Goal: Task Accomplishment & Management: Manage account settings

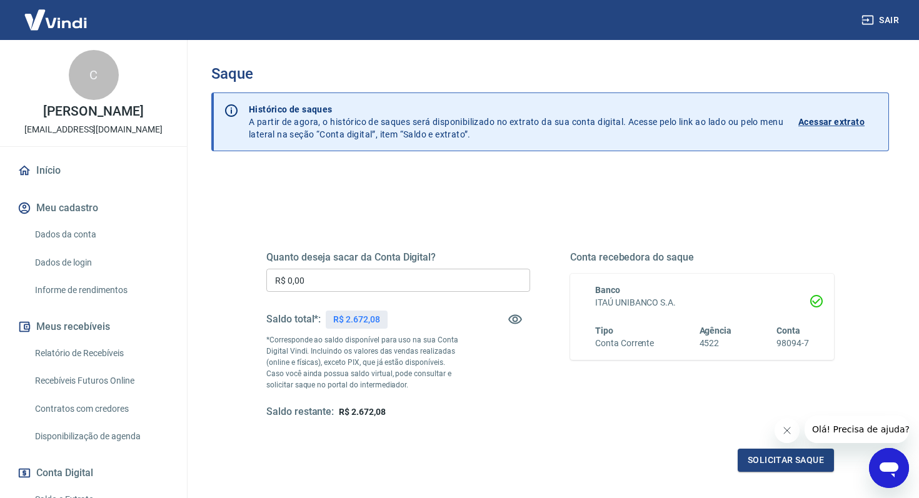
click at [361, 282] on input "R$ 0,00" at bounding box center [398, 280] width 264 height 23
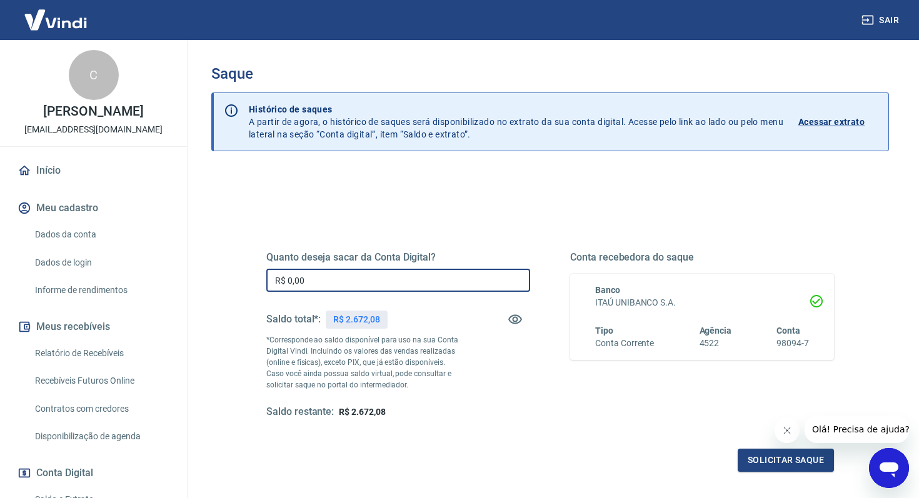
click at [361, 285] on input "R$ 0,00" at bounding box center [398, 280] width 264 height 23
type input "R$ 2.000,00"
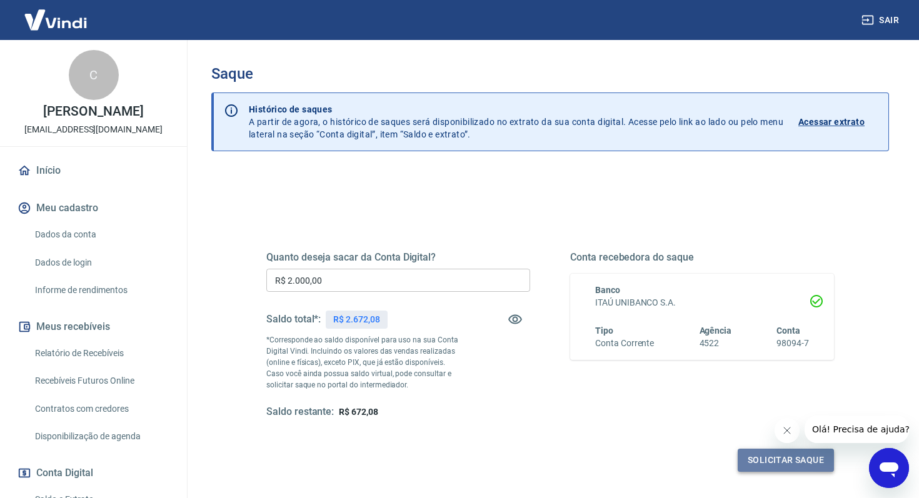
click at [757, 462] on button "Solicitar saque" at bounding box center [785, 460] width 96 height 23
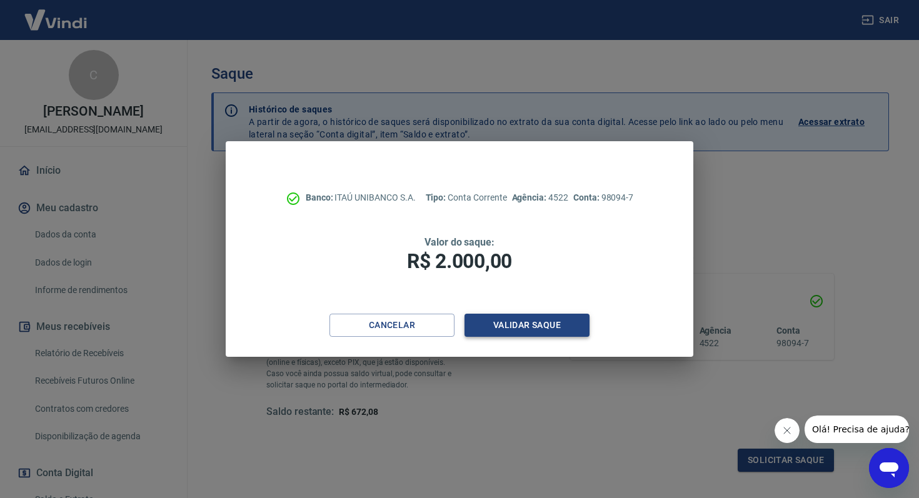
click at [525, 324] on button "Validar saque" at bounding box center [526, 325] width 125 height 23
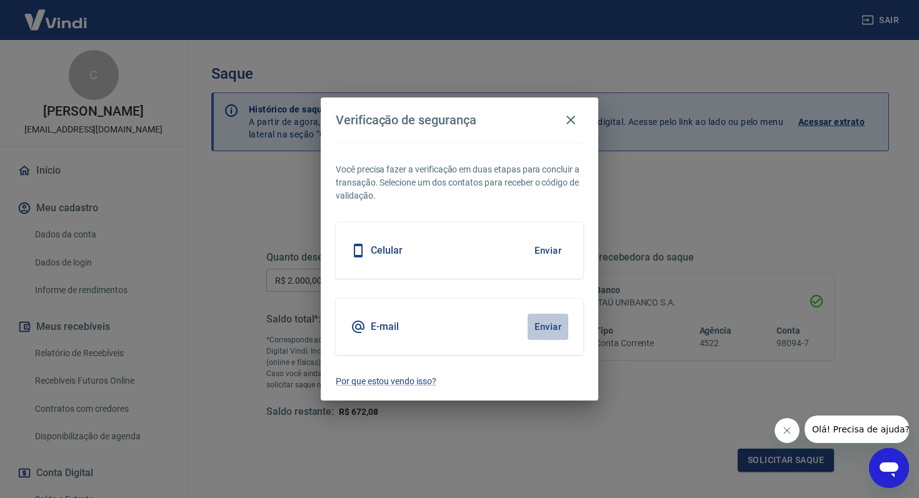
click at [544, 331] on button "Enviar" at bounding box center [547, 327] width 41 height 26
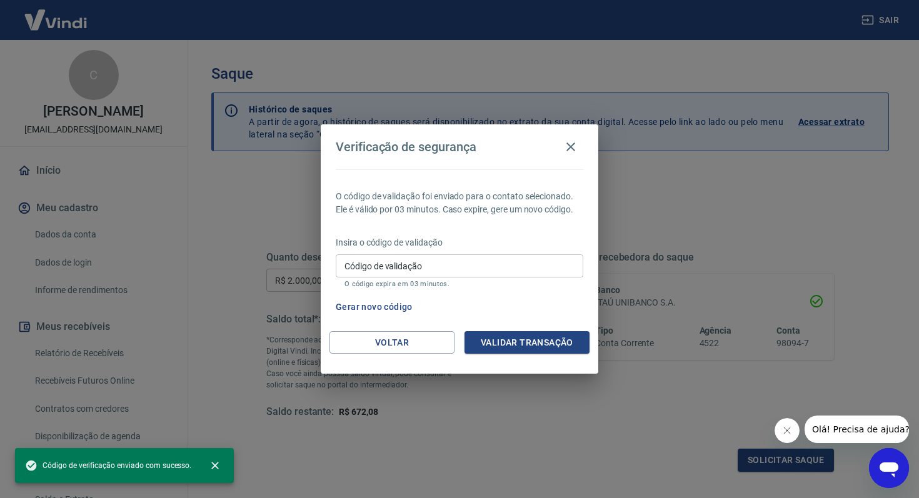
click at [427, 276] on input "Código de validação" at bounding box center [459, 265] width 247 height 23
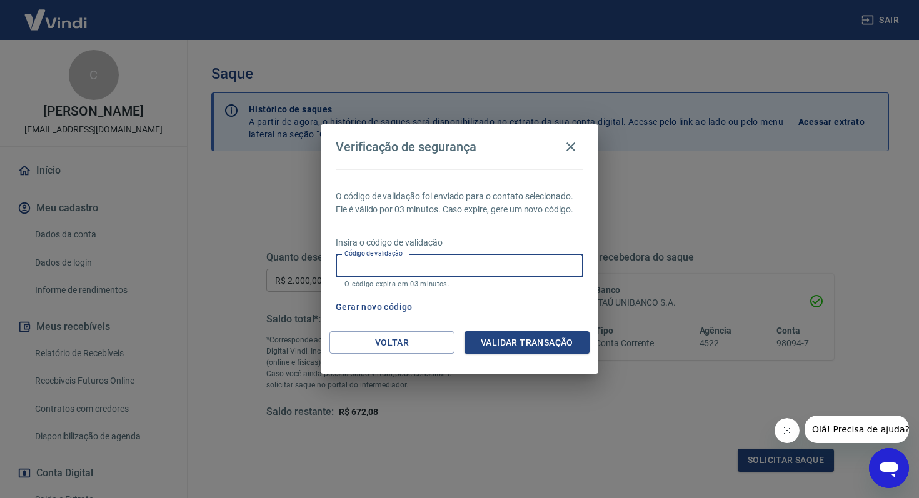
click at [444, 191] on p "O código de validação foi enviado para o contato selecionado. Ele é válido por …" at bounding box center [459, 203] width 247 height 26
click at [394, 270] on input "Código de validação" at bounding box center [459, 265] width 247 height 23
paste input "381399"
type input "381399"
click at [536, 346] on button "Validar transação" at bounding box center [526, 342] width 125 height 23
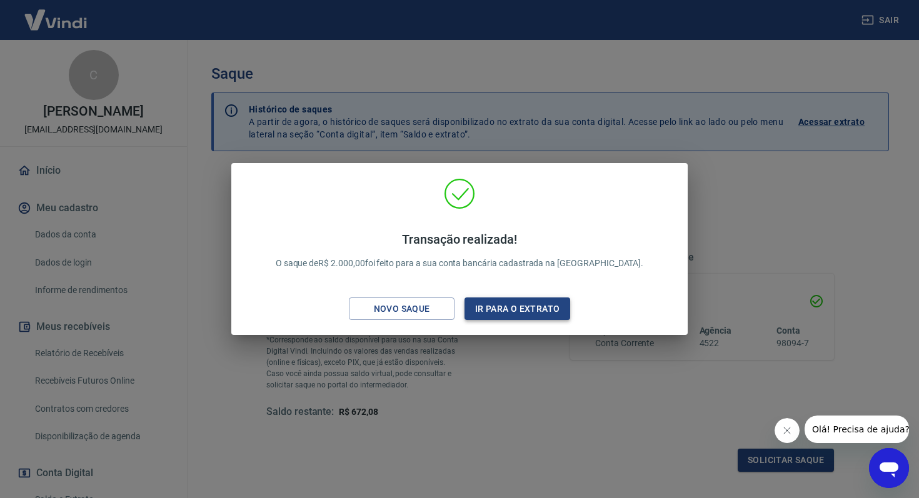
click at [488, 299] on button "Ir para o extrato" at bounding box center [517, 308] width 106 height 23
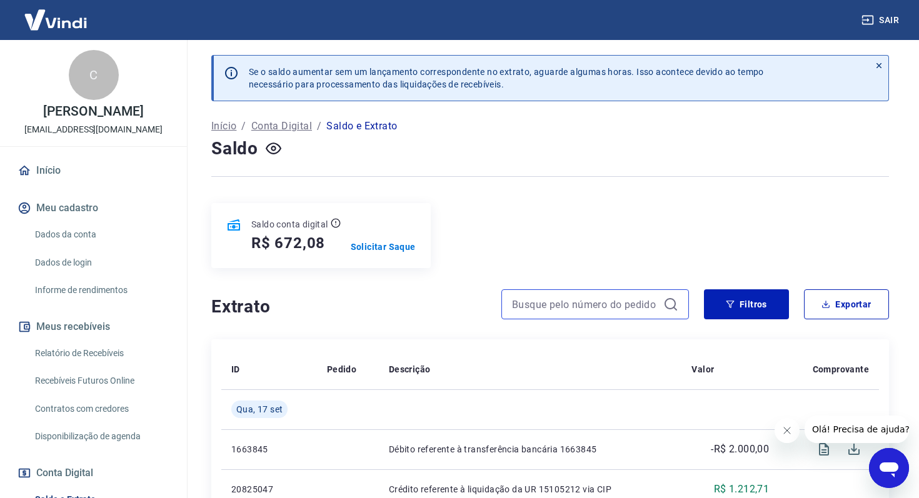
click at [557, 303] on input at bounding box center [585, 304] width 146 height 19
